Goal: Navigation & Orientation: Find specific page/section

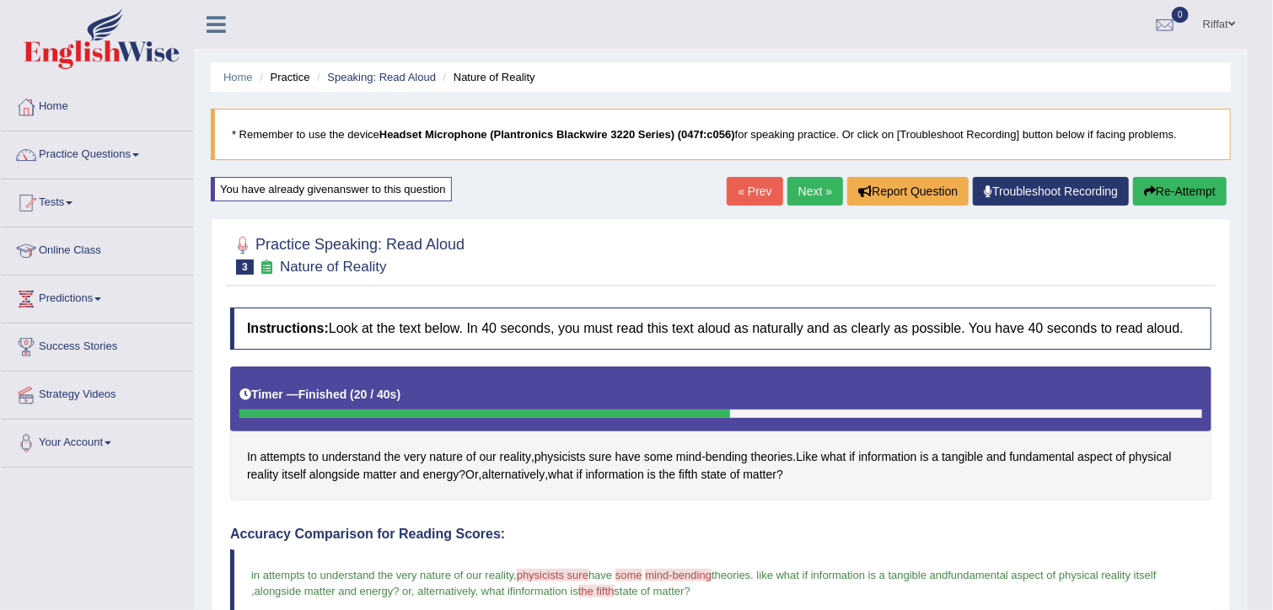
click at [814, 194] on link "Next »" at bounding box center [815, 191] width 56 height 29
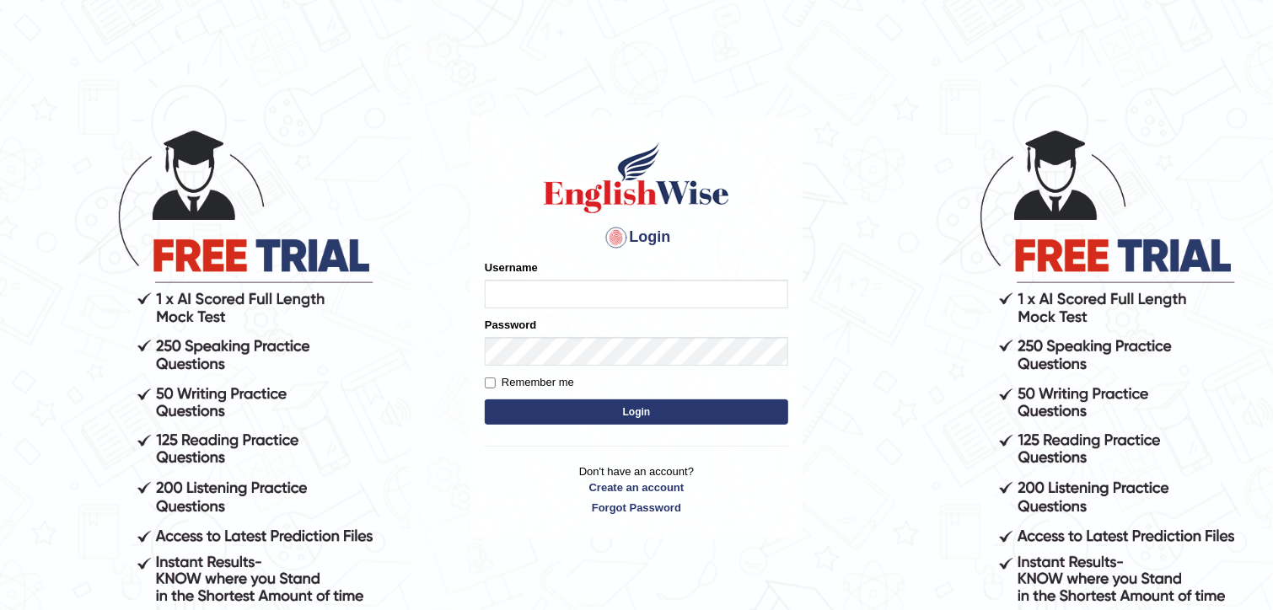
type input "RiffatM1"
click at [490, 383] on input "Remember me" at bounding box center [490, 383] width 11 height 11
checkbox input "true"
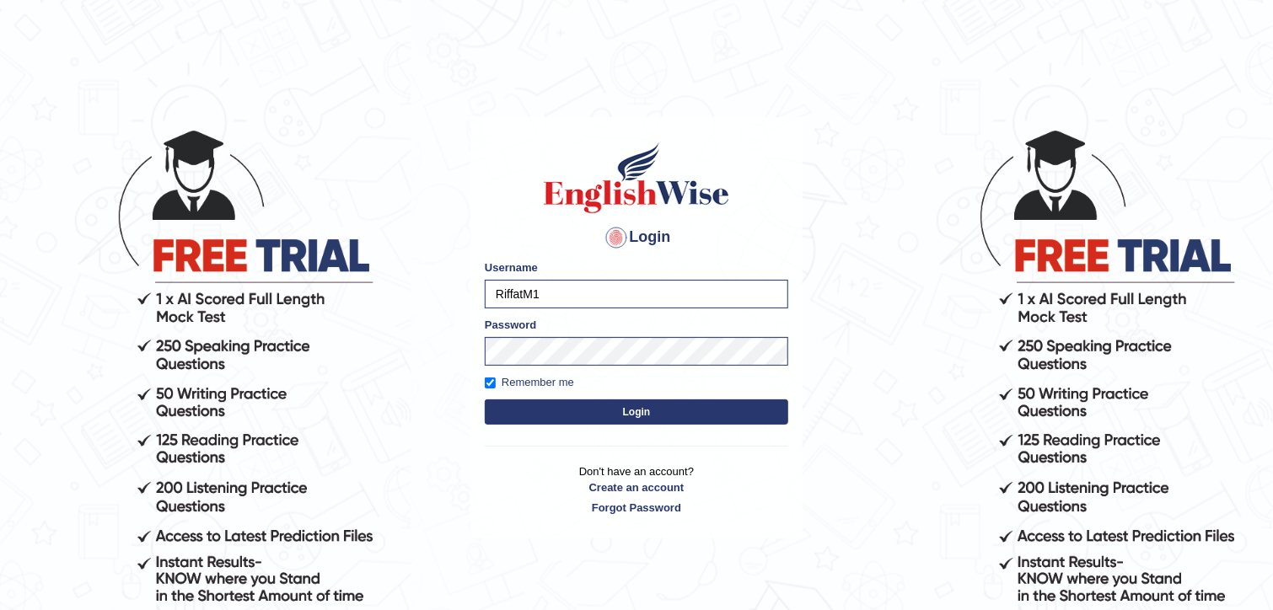
click at [516, 405] on button "Login" at bounding box center [636, 411] width 303 height 25
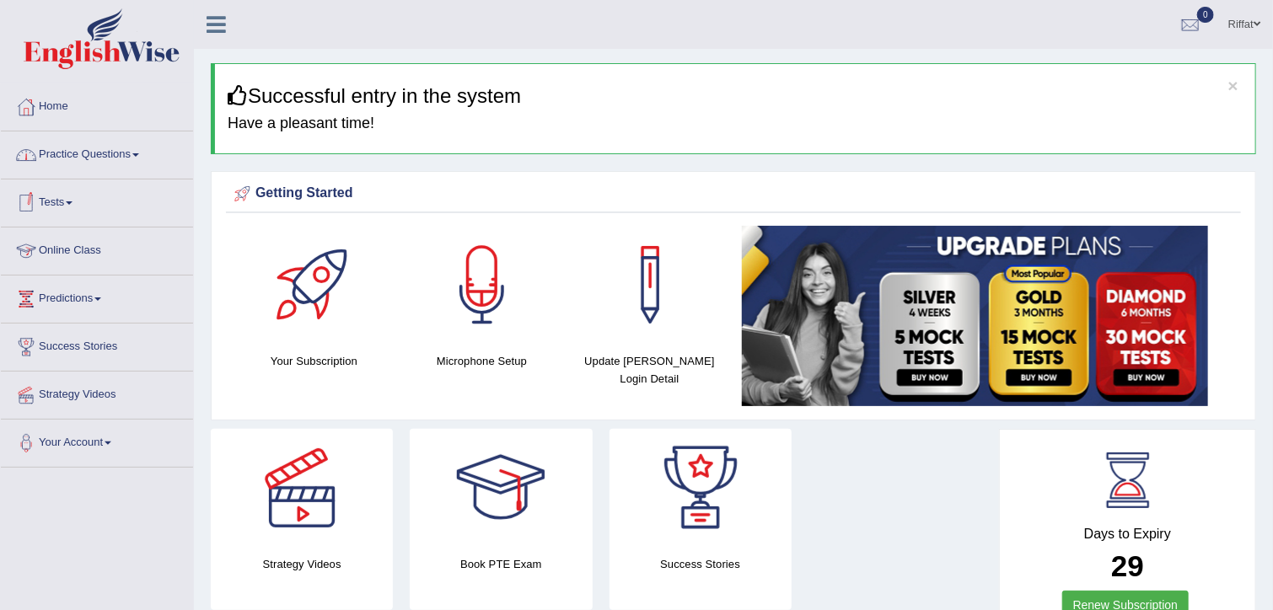
click at [91, 246] on link "Online Class" at bounding box center [97, 249] width 192 height 42
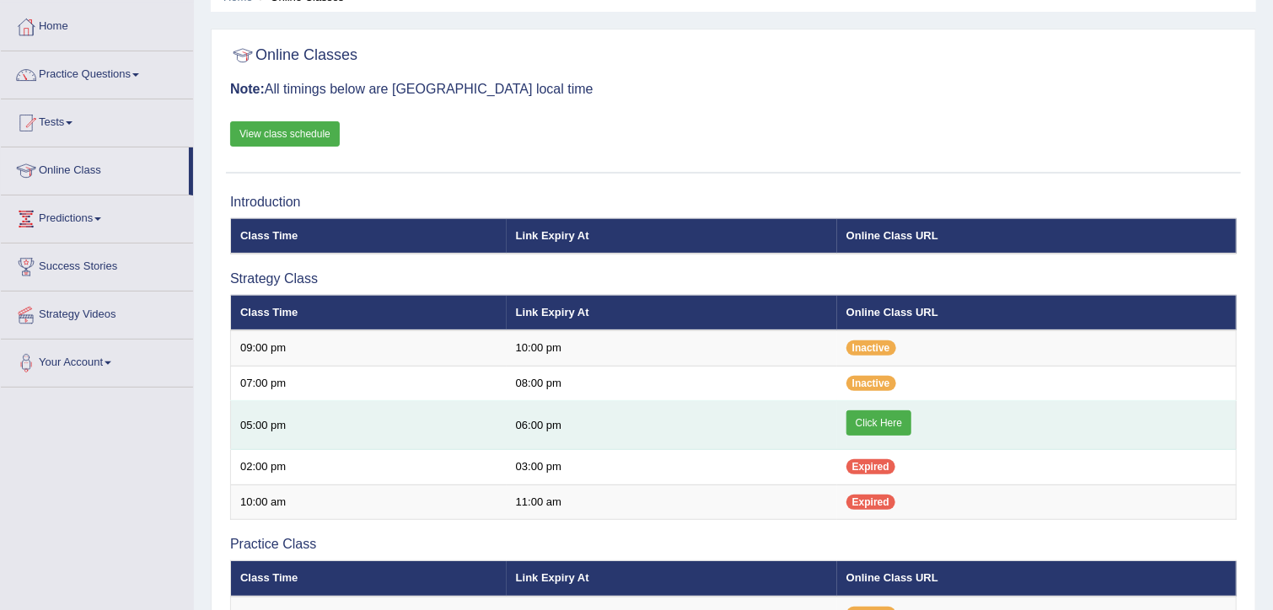
scroll to position [79, 0]
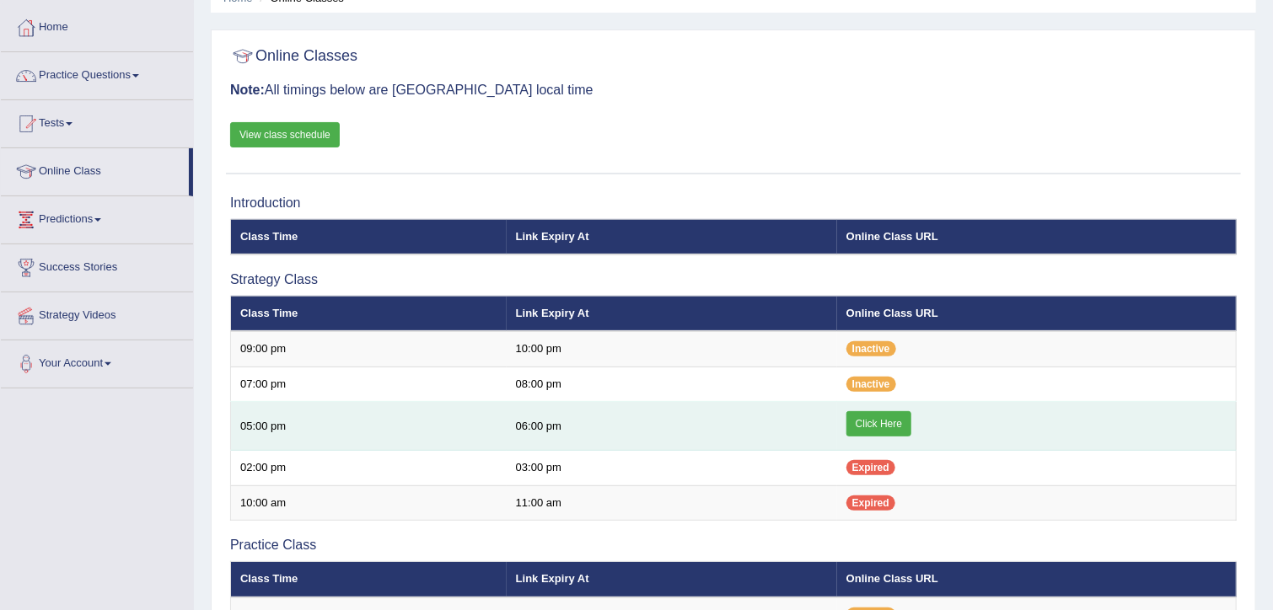
click at [883, 431] on link "Click Here" at bounding box center [878, 423] width 65 height 25
click at [871, 420] on link "Click Here" at bounding box center [878, 423] width 65 height 25
